Goal: Information Seeking & Learning: Check status

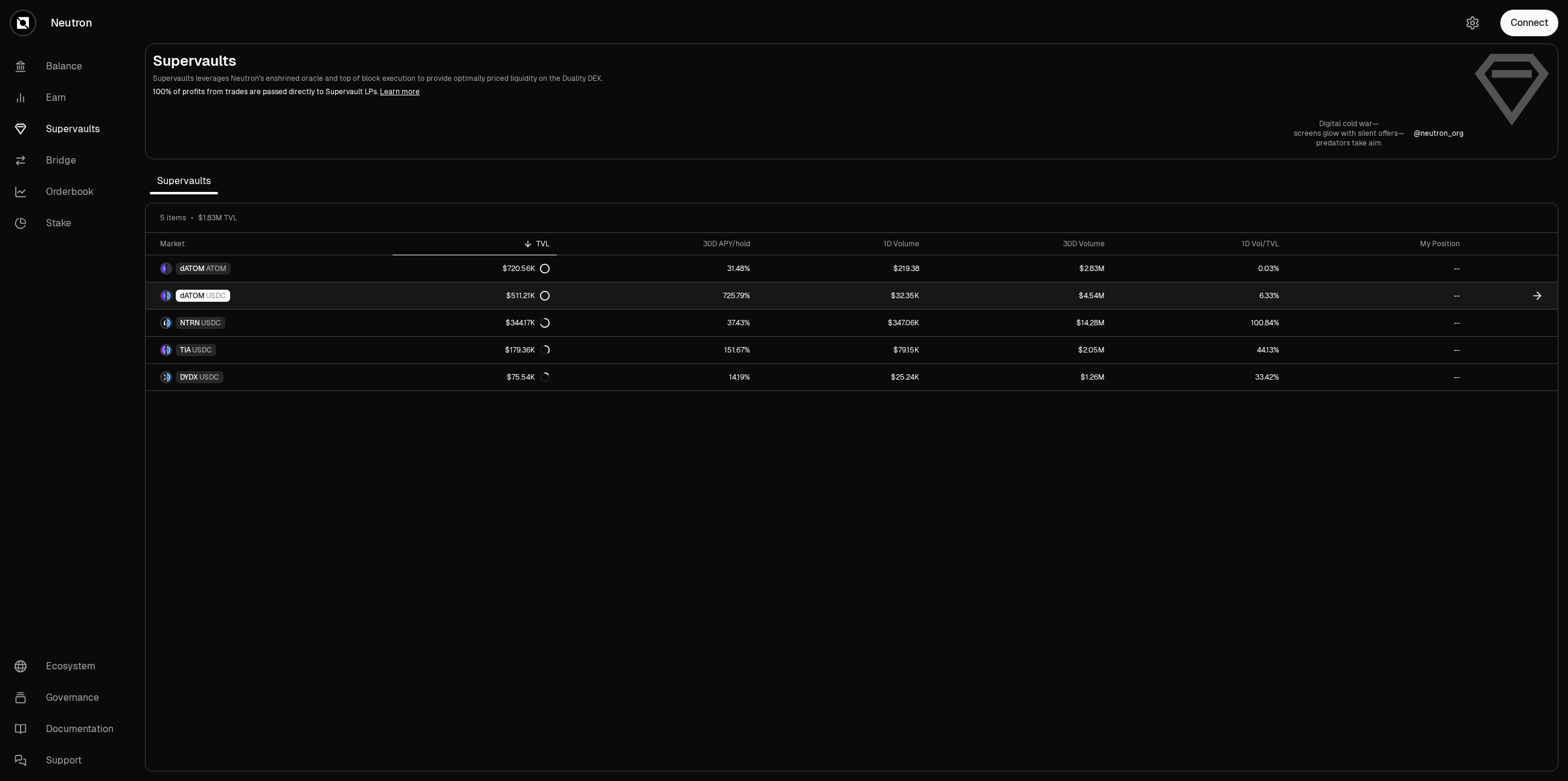
click at [436, 307] on link "$511.21K" at bounding box center [474, 296] width 165 height 27
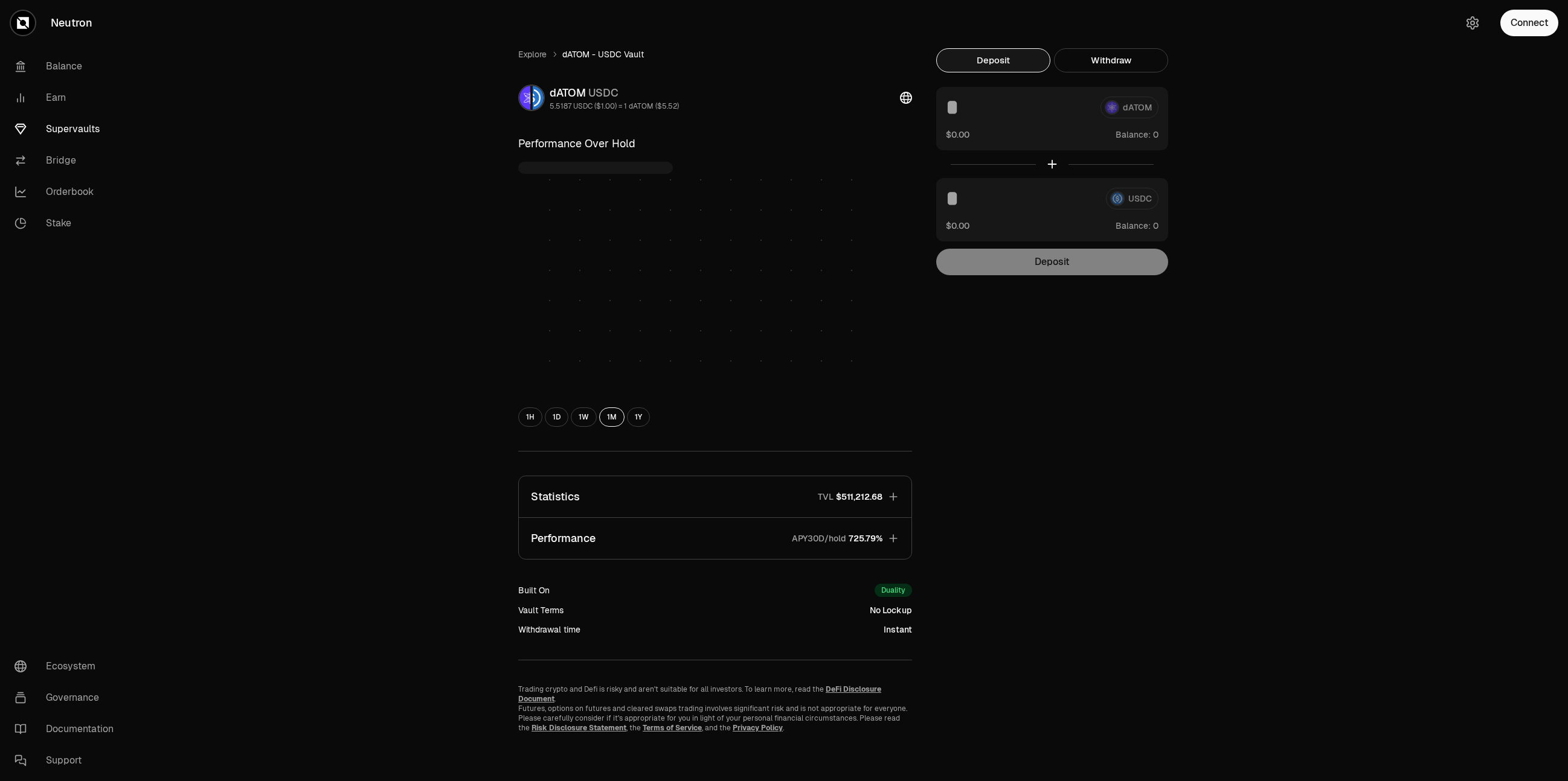
click at [743, 480] on button "Statistics TVL $511,212.68" at bounding box center [715, 496] width 392 height 41
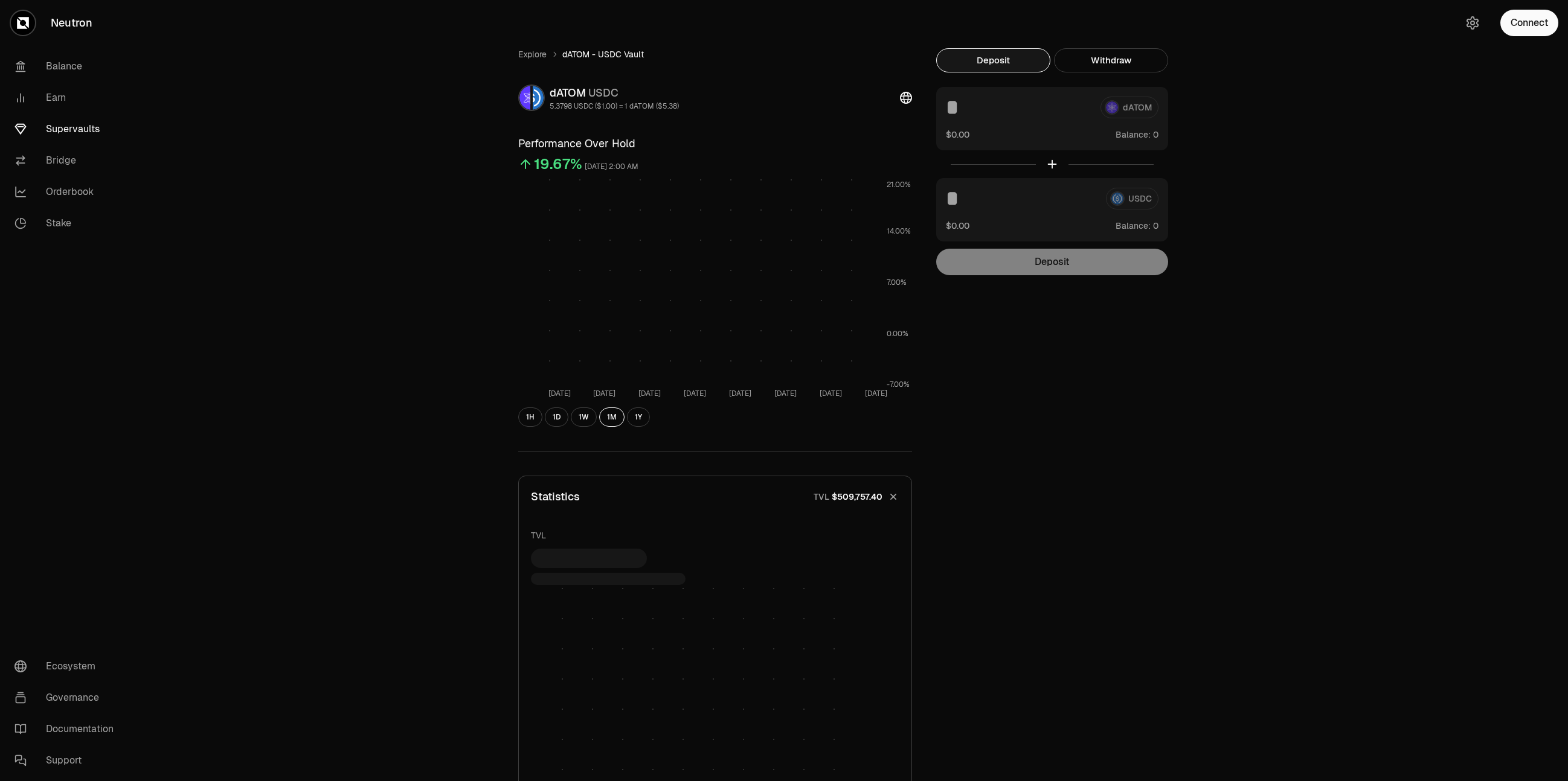
click at [743, 480] on button "Statistics TVL $509,757.40" at bounding box center [715, 496] width 392 height 41
